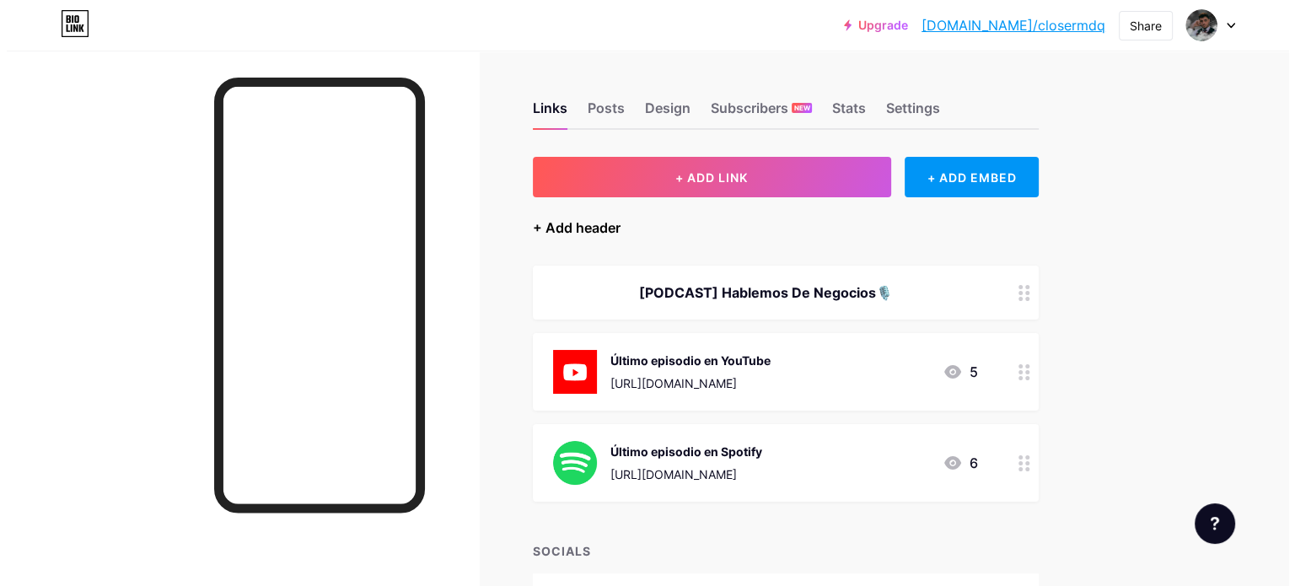
scroll to position [169, 0]
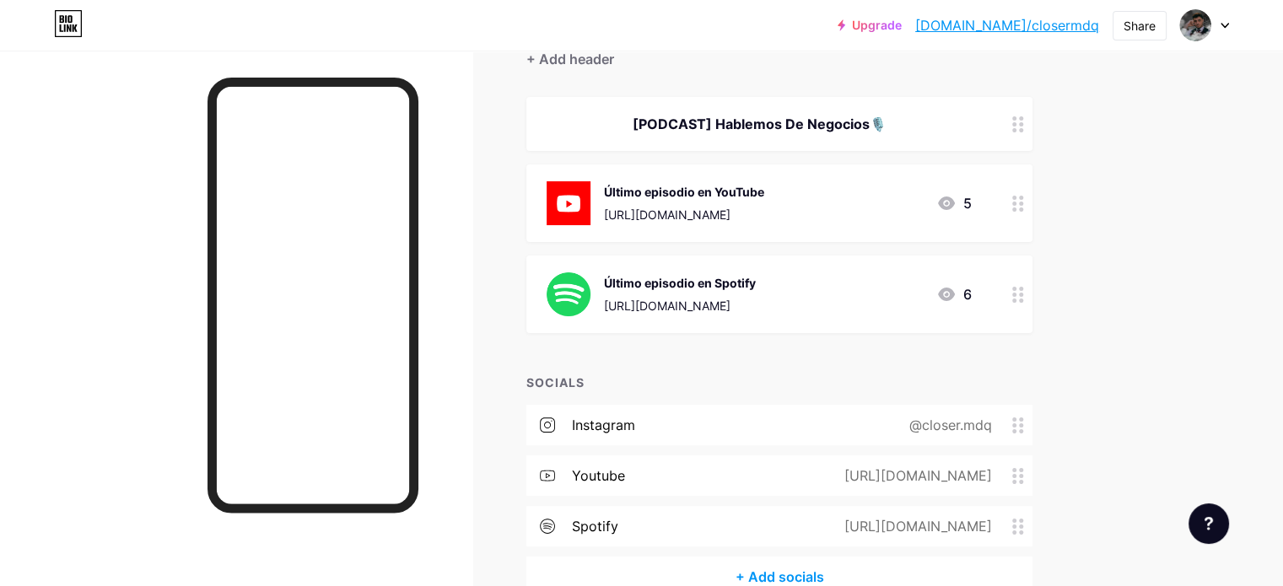
click at [862, 197] on div "Último episodio en YouTube [URL][DOMAIN_NAME] 5" at bounding box center [758, 203] width 425 height 44
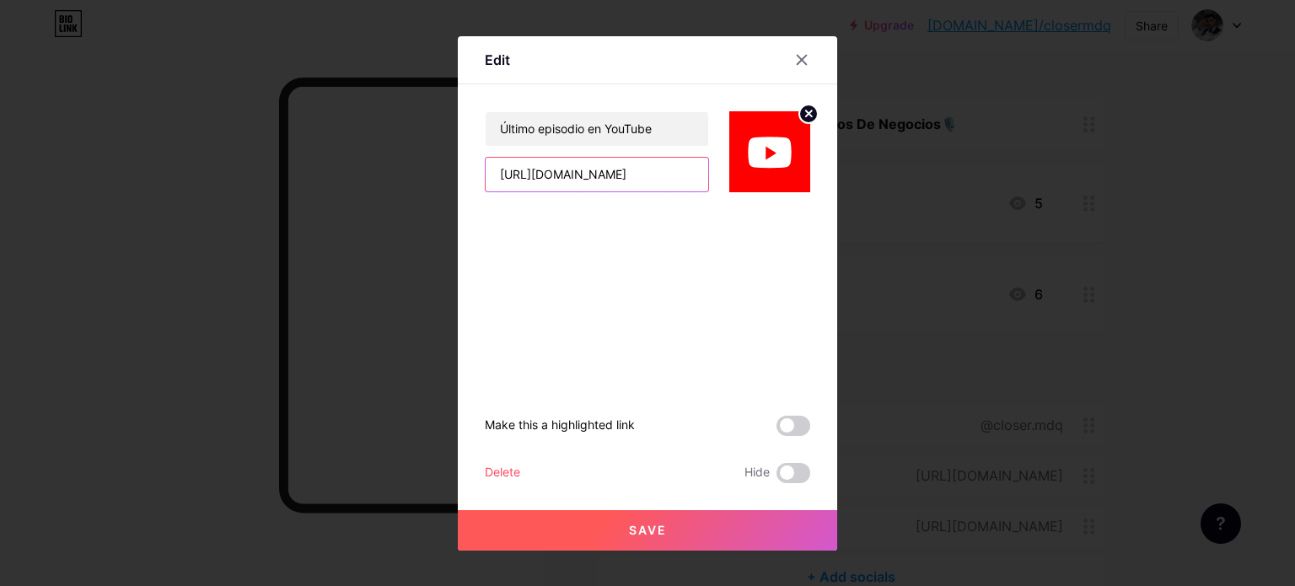
click at [677, 176] on input "[URL][DOMAIN_NAME]" at bounding box center [597, 175] width 223 height 34
drag, startPoint x: 682, startPoint y: 178, endPoint x: 399, endPoint y: 213, distance: 285.6
click at [399, 213] on div "Edit Último episodio en YouTube [URL][DOMAIN_NAME] Make this a highlighted link…" at bounding box center [647, 293] width 1295 height 586
paste input "DP9g4cMR71w"
type input "[URL][DOMAIN_NAME]"
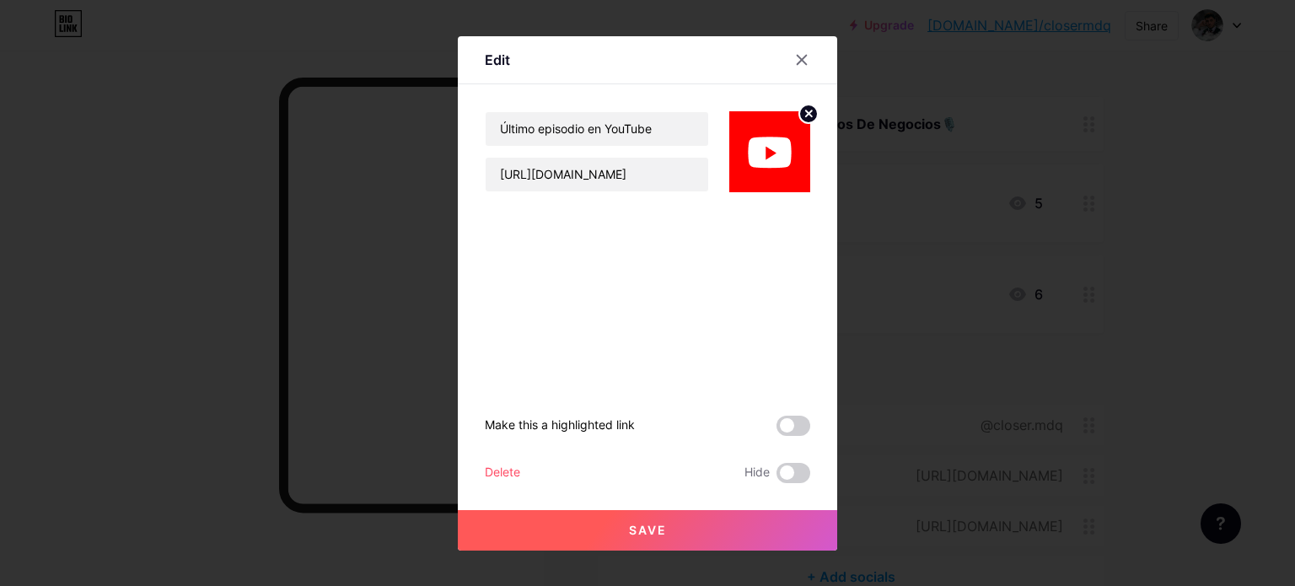
click at [675, 527] on button "Save" at bounding box center [648, 530] width 380 height 40
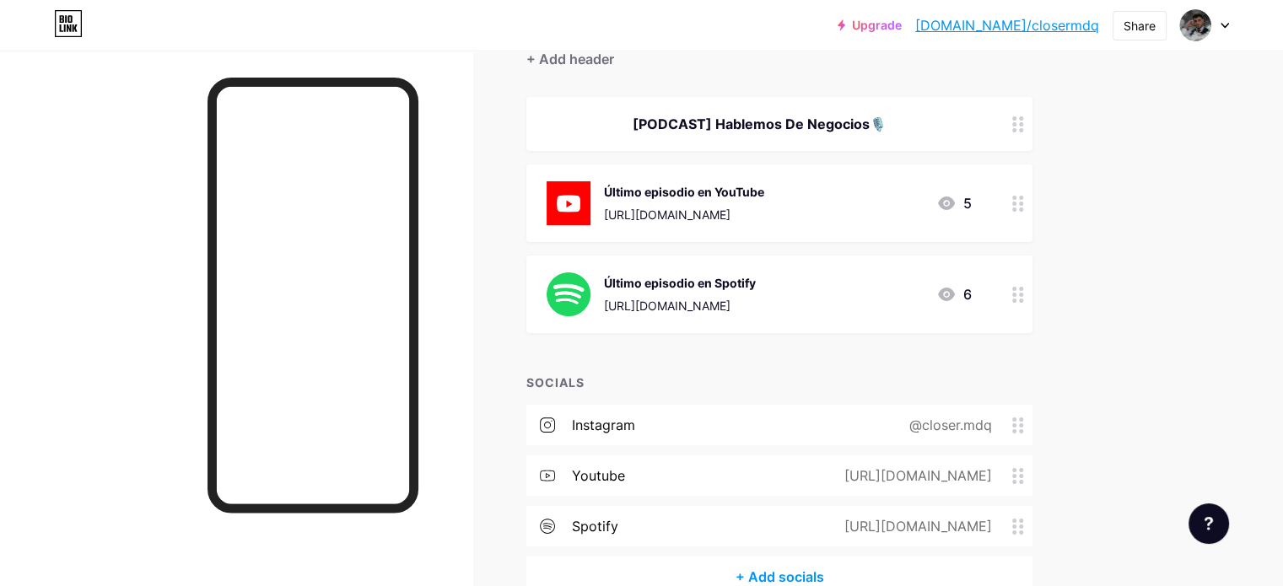
click at [756, 284] on div "Último episodio en Spotify" at bounding box center [680, 283] width 152 height 18
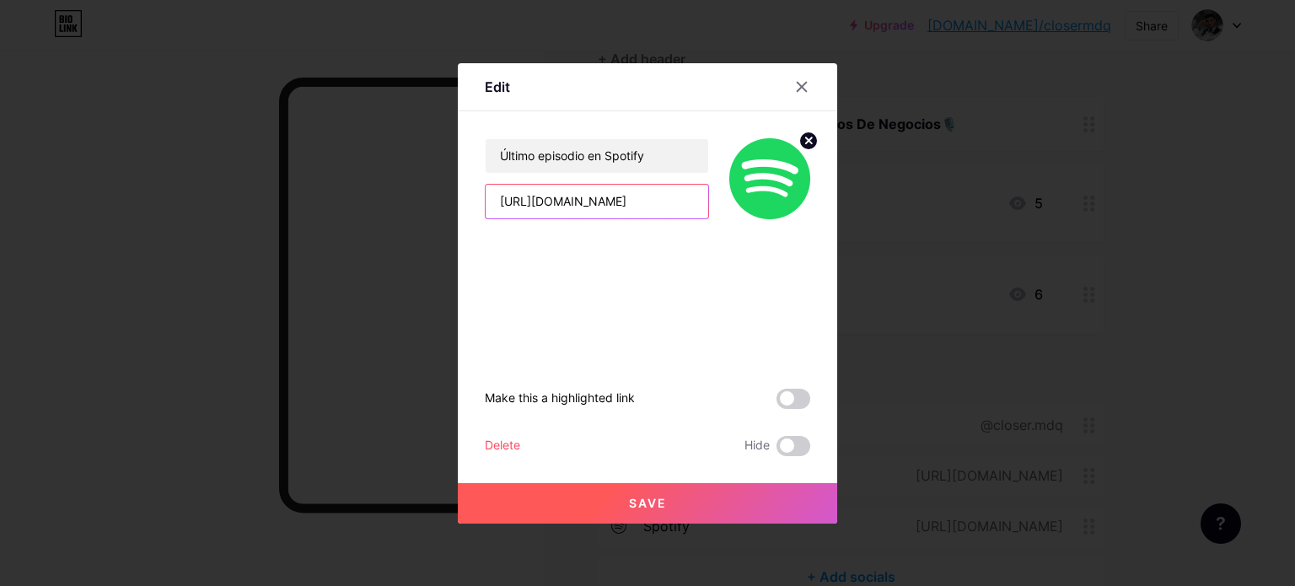
click at [618, 213] on input "[URL][DOMAIN_NAME]" at bounding box center [597, 202] width 223 height 34
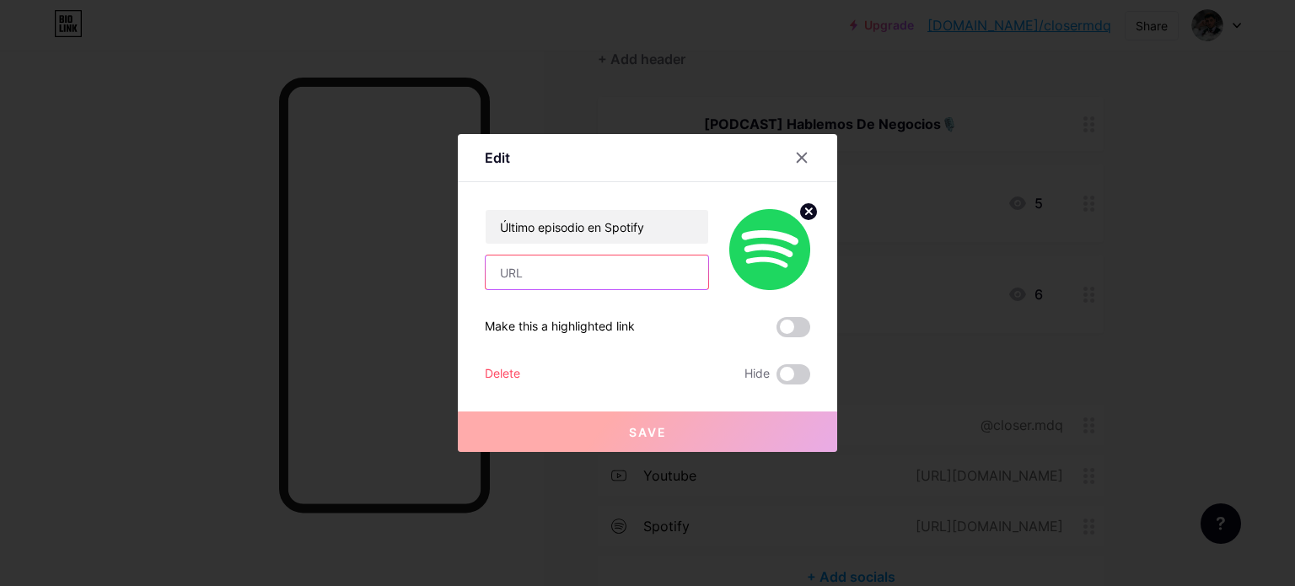
paste input "[URL][DOMAIN_NAME]"
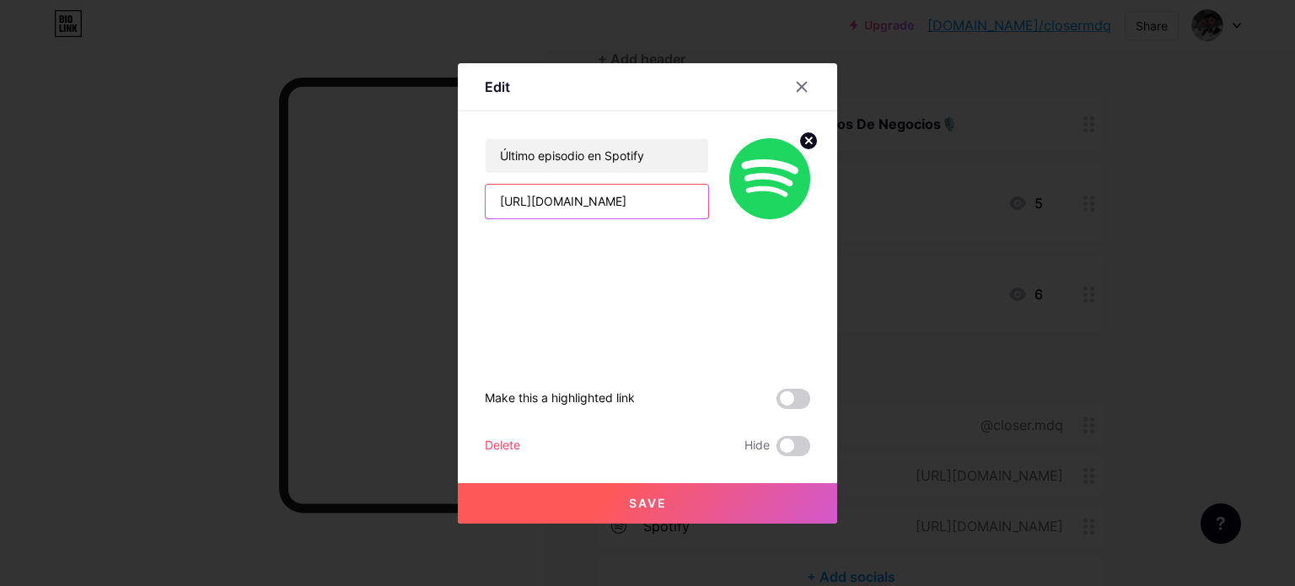
type input "[URL][DOMAIN_NAME]"
click at [713, 501] on button "Save" at bounding box center [648, 503] width 380 height 40
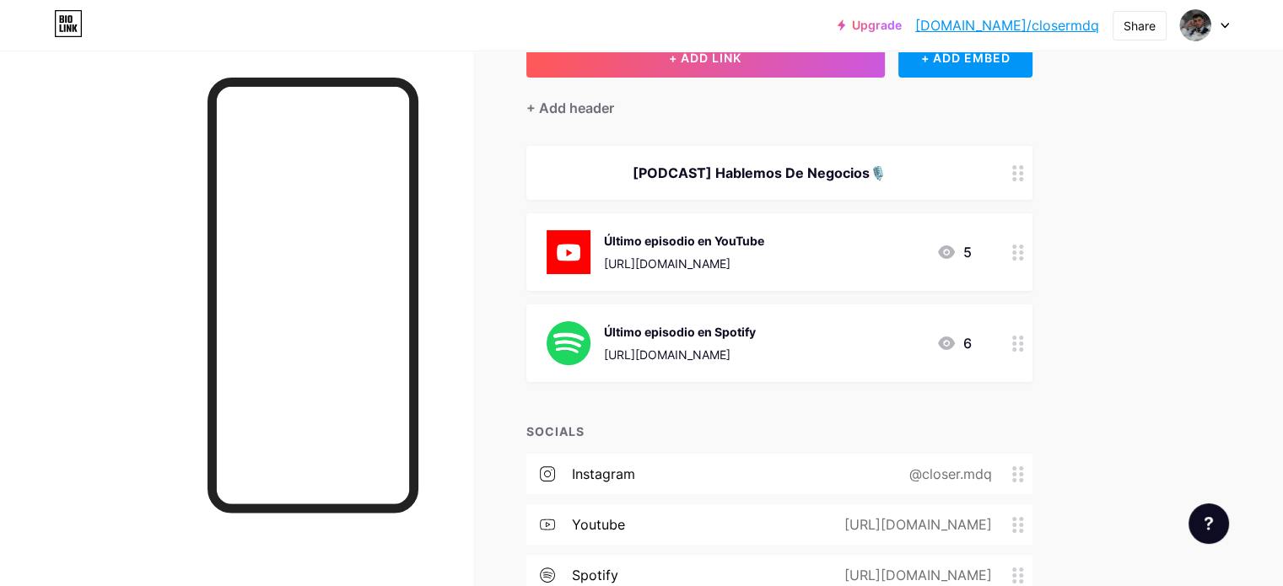
scroll to position [262, 0]
